Goal: Navigation & Orientation: Find specific page/section

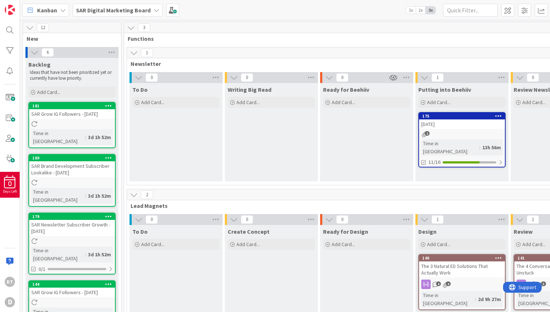
click at [154, 10] on icon at bounding box center [157, 10] width 6 height 6
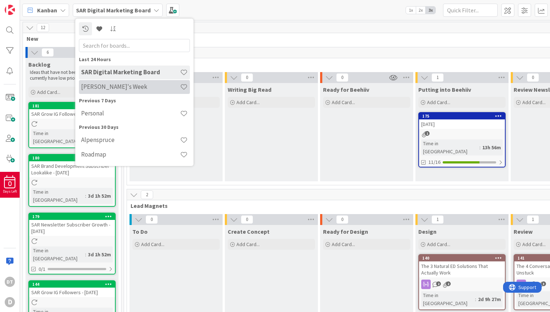
click at [106, 89] on h4 "Damon's Week" at bounding box center [130, 86] width 99 height 7
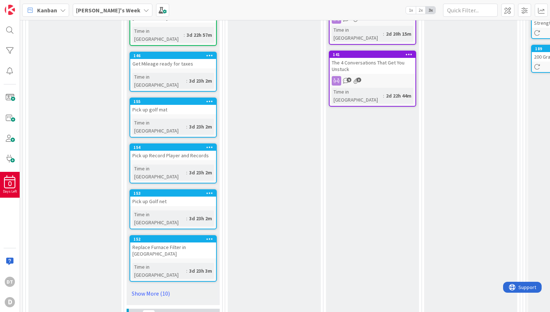
scroll to position [365, 0]
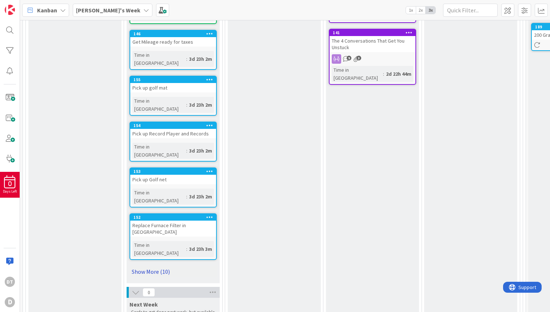
click at [156, 266] on link "Show More (10)" at bounding box center [173, 272] width 87 height 12
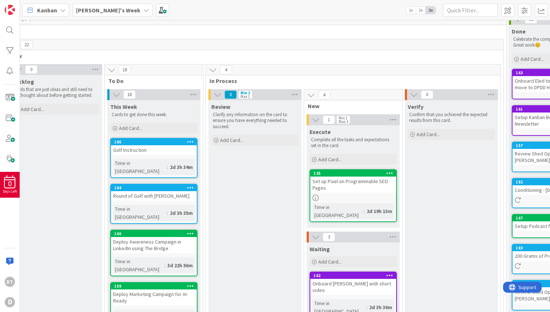
scroll to position [0, 19]
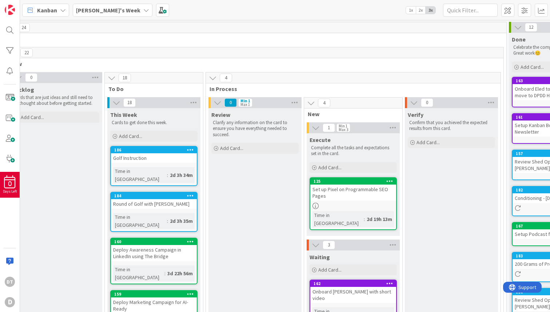
drag, startPoint x: 130, startPoint y: 216, endPoint x: 210, endPoint y: 3, distance: 227.1
